Goal: Feedback & Contribution: Submit feedback/report problem

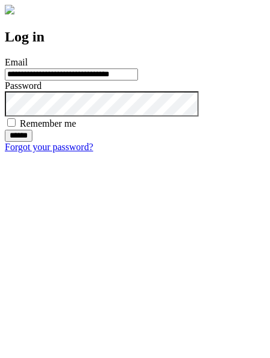
type input "**********"
click at [32, 142] on input "******" at bounding box center [19, 136] width 28 height 12
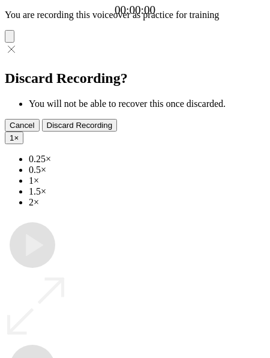
type input "**********"
